Goal: Transaction & Acquisition: Download file/media

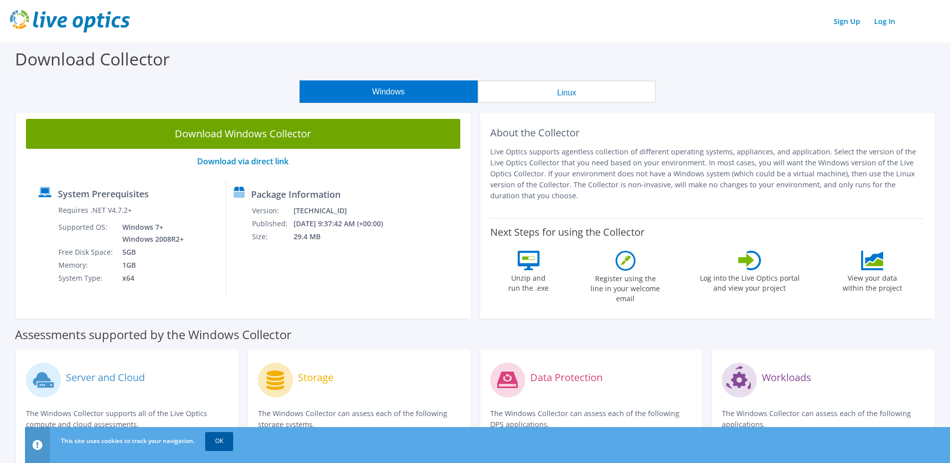
click at [213, 437] on link "OK" at bounding box center [219, 441] width 28 height 18
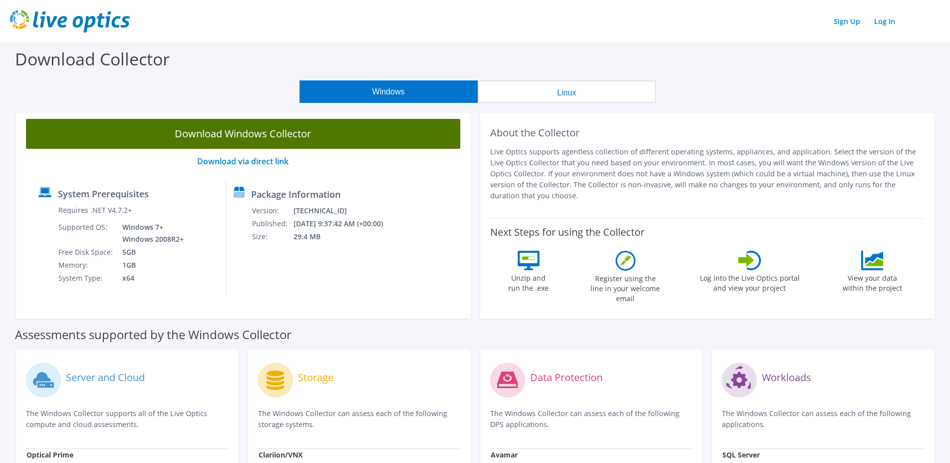
click at [306, 131] on link "Download Windows Collector" at bounding box center [243, 134] width 434 height 30
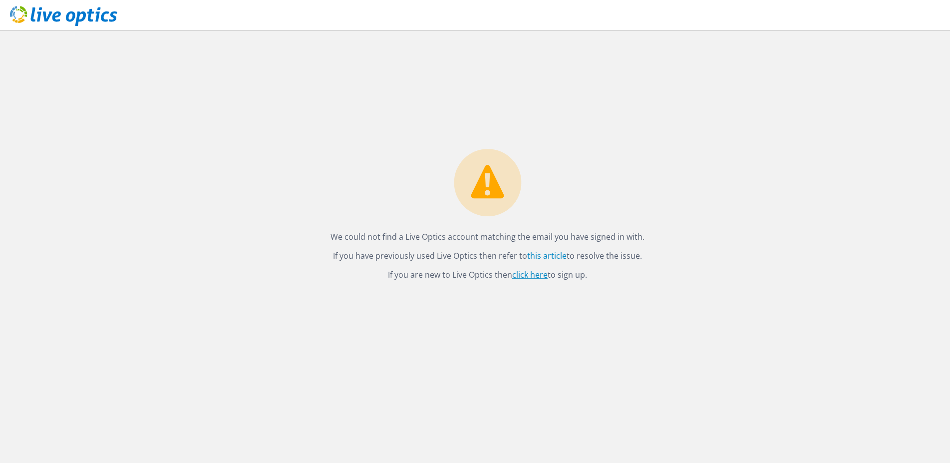
click at [539, 275] on link "click here" at bounding box center [529, 274] width 35 height 11
